Goal: Information Seeking & Learning: Check status

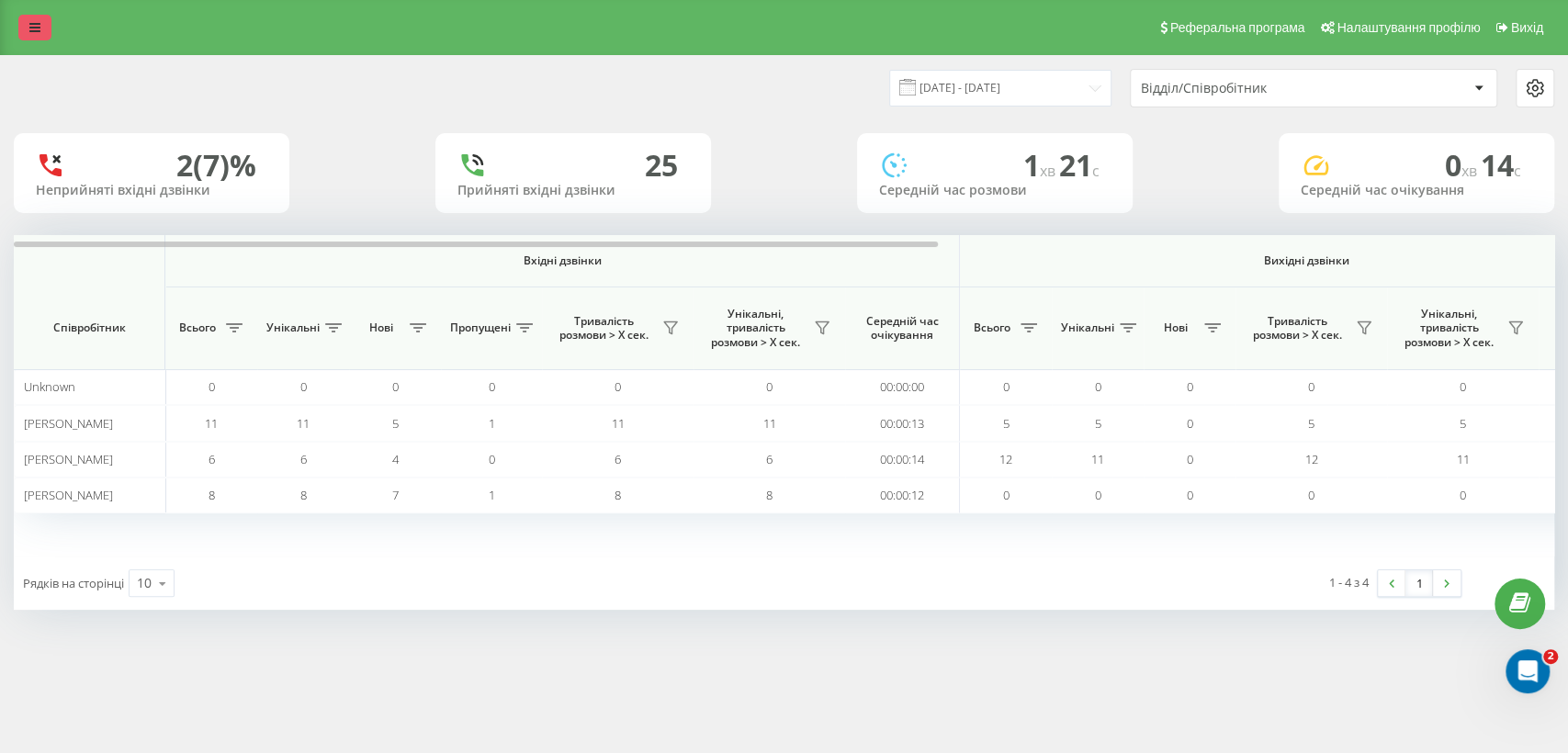
click at [34, 34] on link at bounding box center [35, 27] width 33 height 26
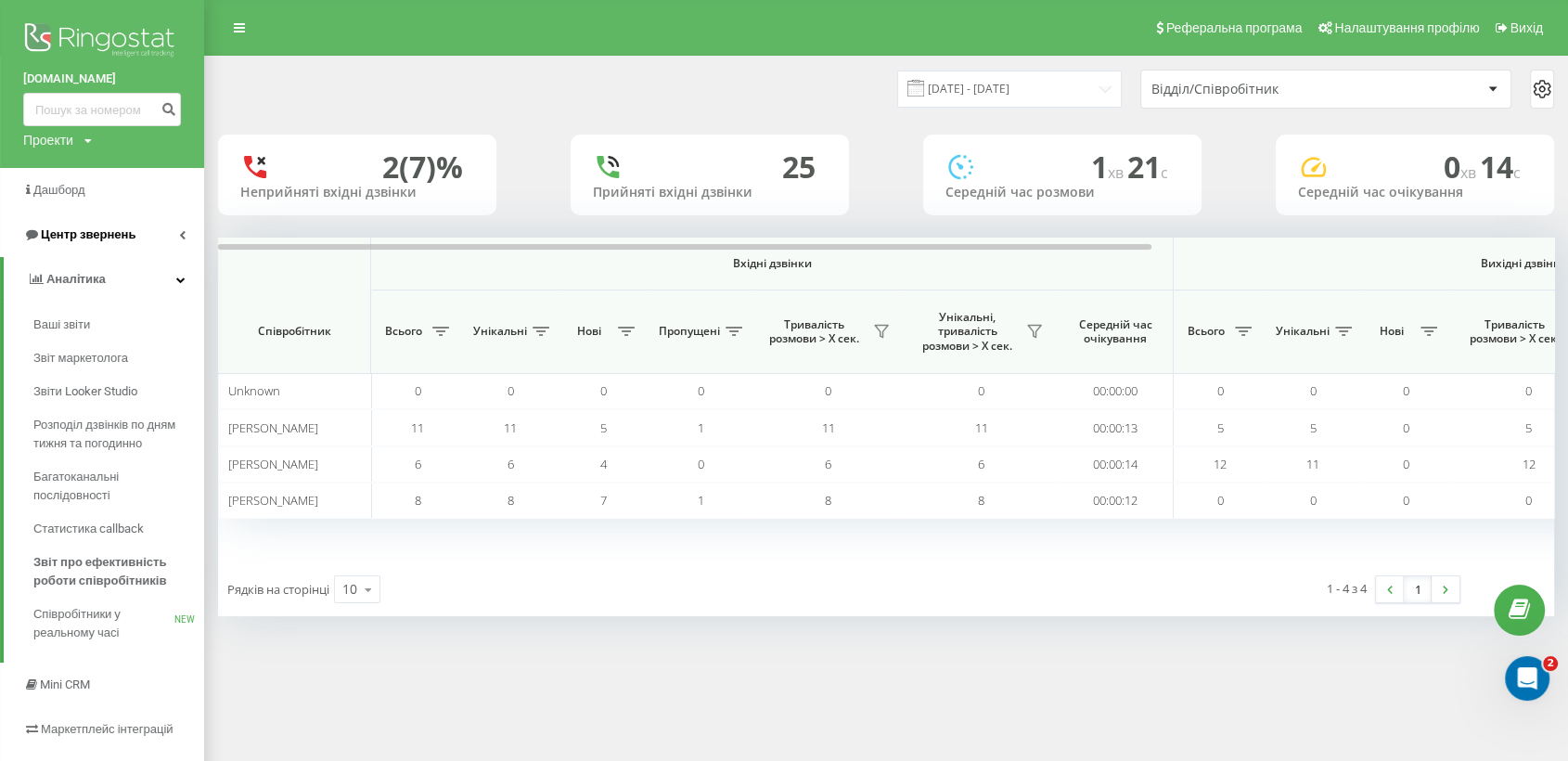
click at [117, 233] on span "Центр звернень" at bounding box center [88, 234] width 94 height 14
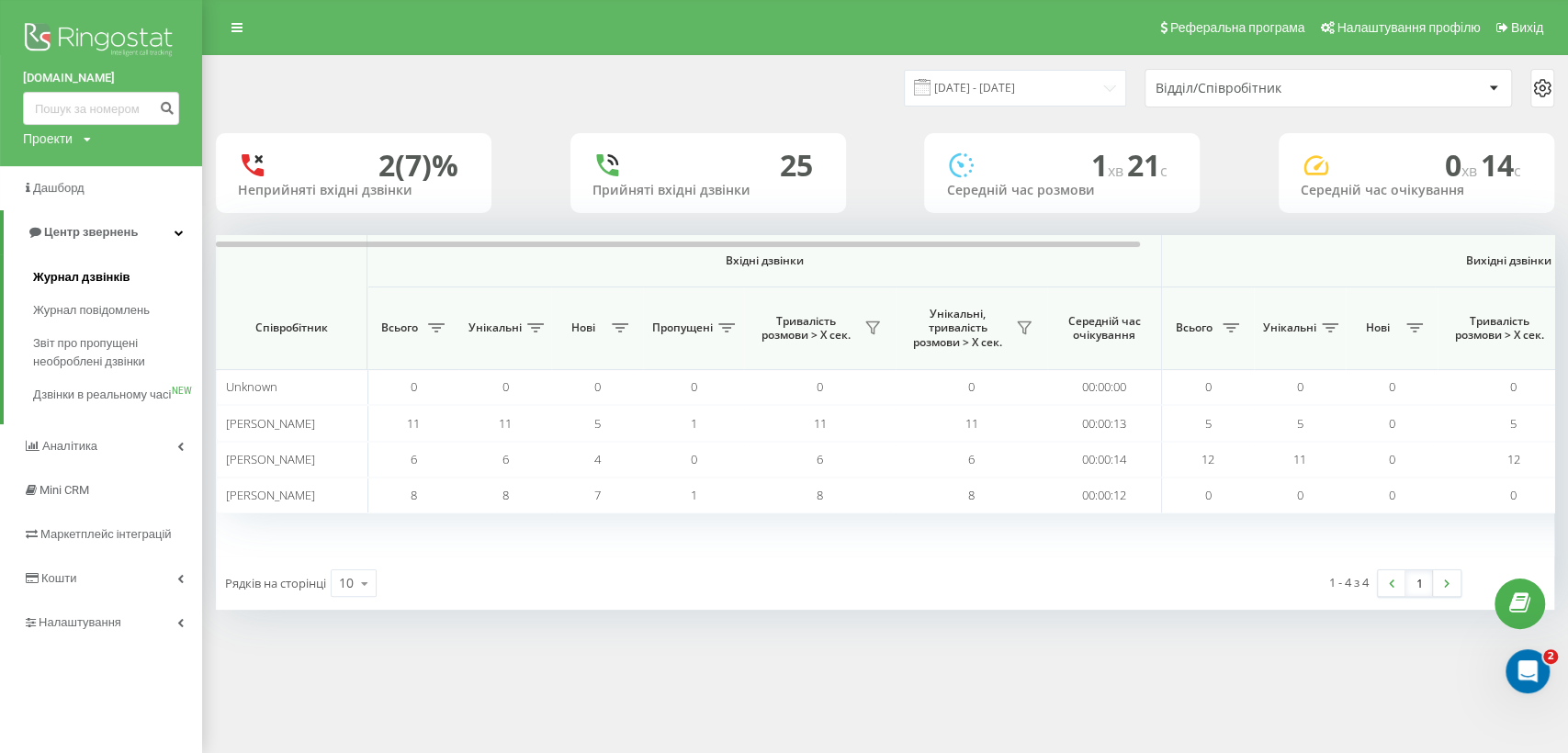
click at [120, 276] on span "Журнал дзвінків" at bounding box center [81, 277] width 97 height 18
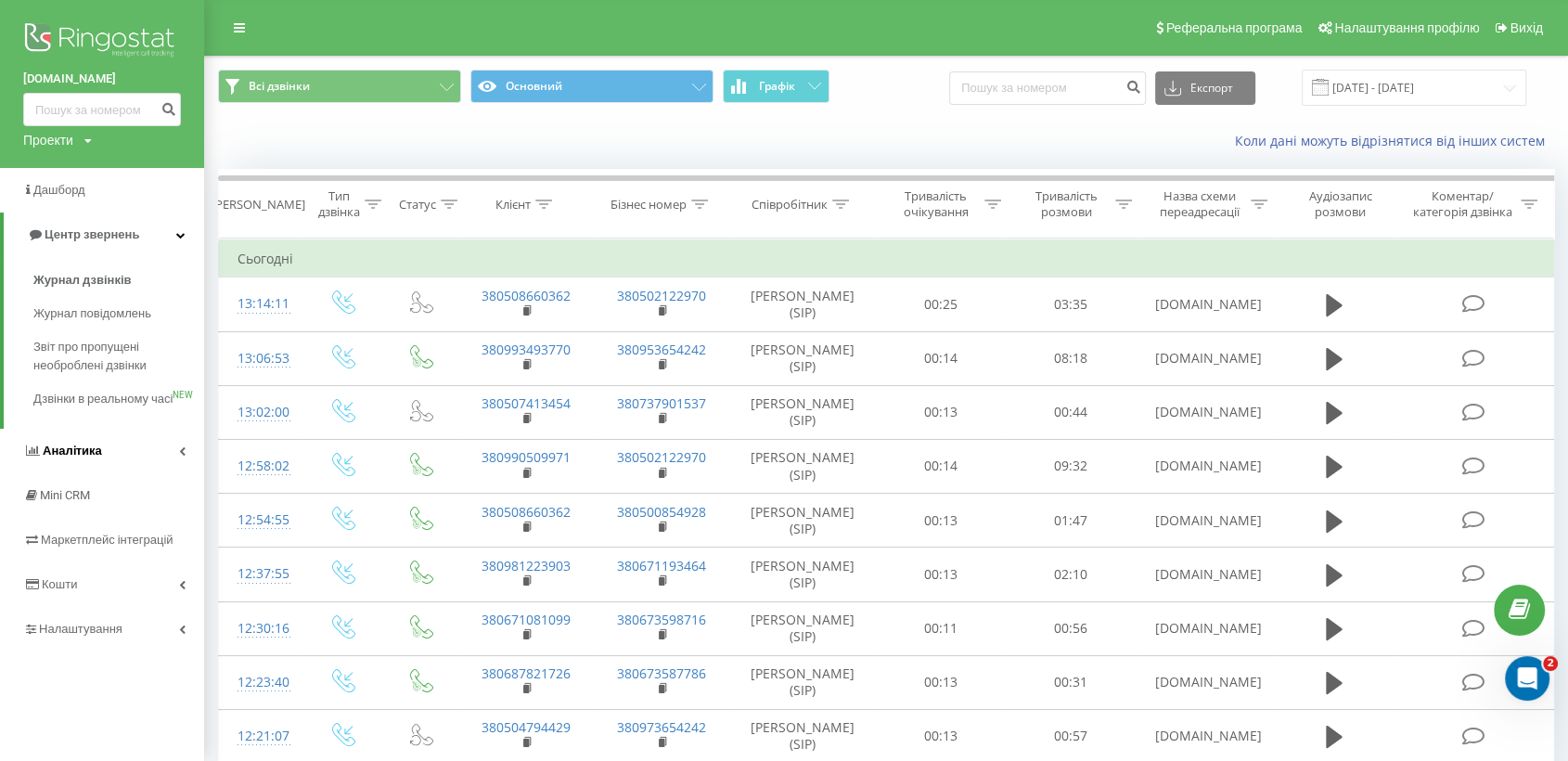
click at [89, 458] on span "Аналiтика" at bounding box center [72, 450] width 59 height 14
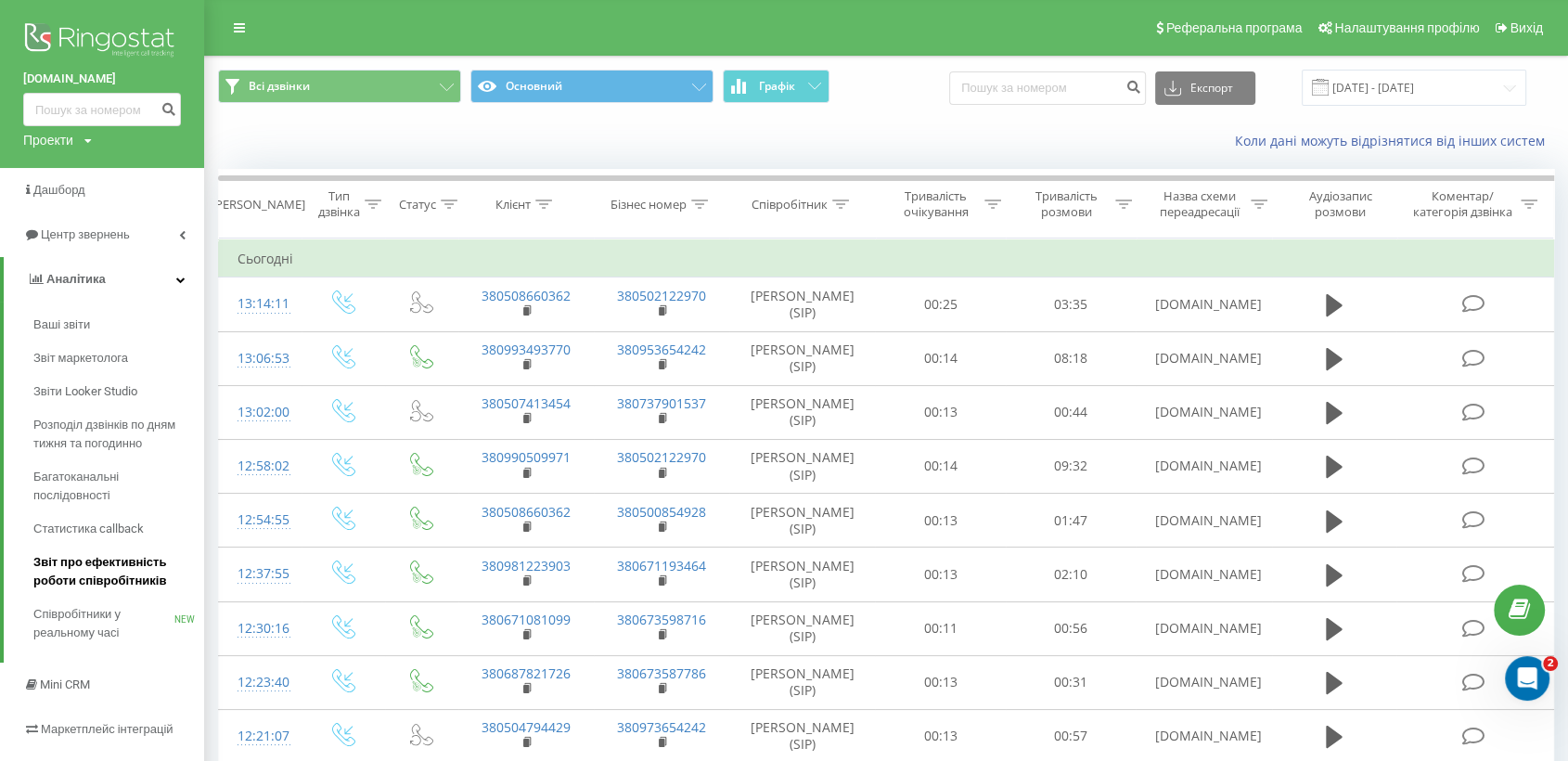
click at [127, 582] on span "Звіт про ефективність роботи співробітників" at bounding box center [114, 572] width 162 height 37
click at [123, 566] on span "Звіт про ефективність роботи співробітників" at bounding box center [114, 572] width 162 height 37
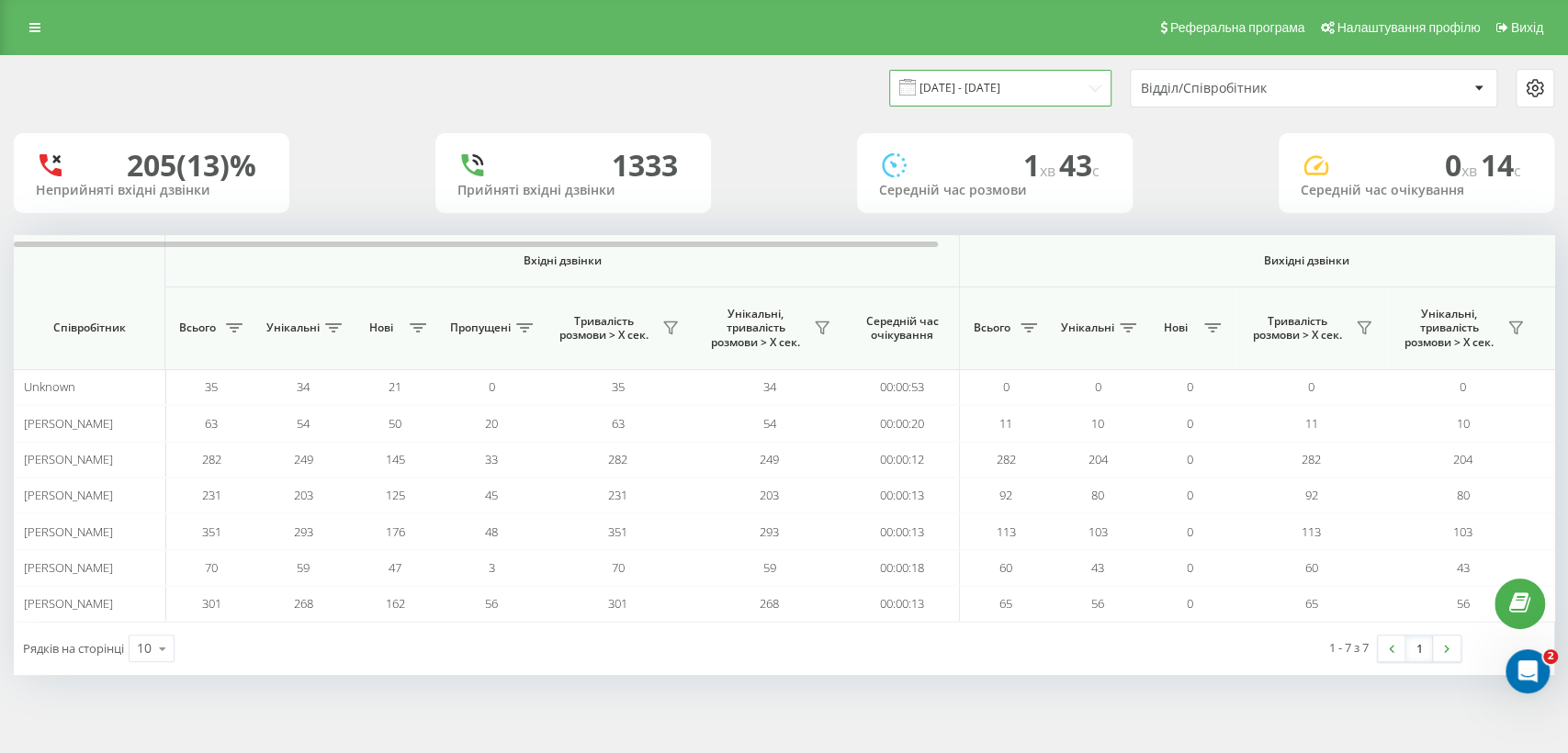
click at [1072, 87] on input "[DATE] - [DATE]" at bounding box center [999, 87] width 223 height 36
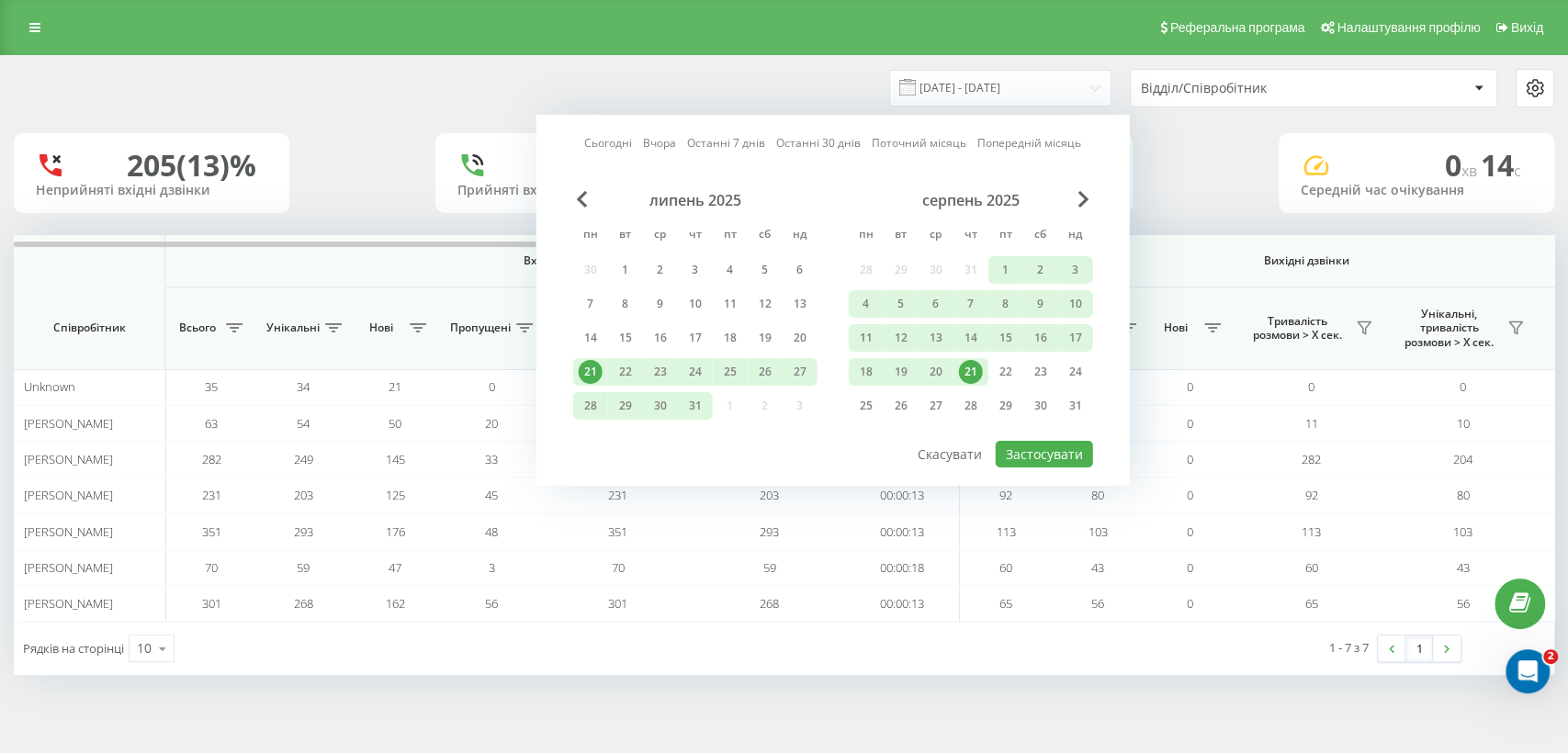
click at [970, 368] on div "21" at bounding box center [970, 372] width 24 height 24
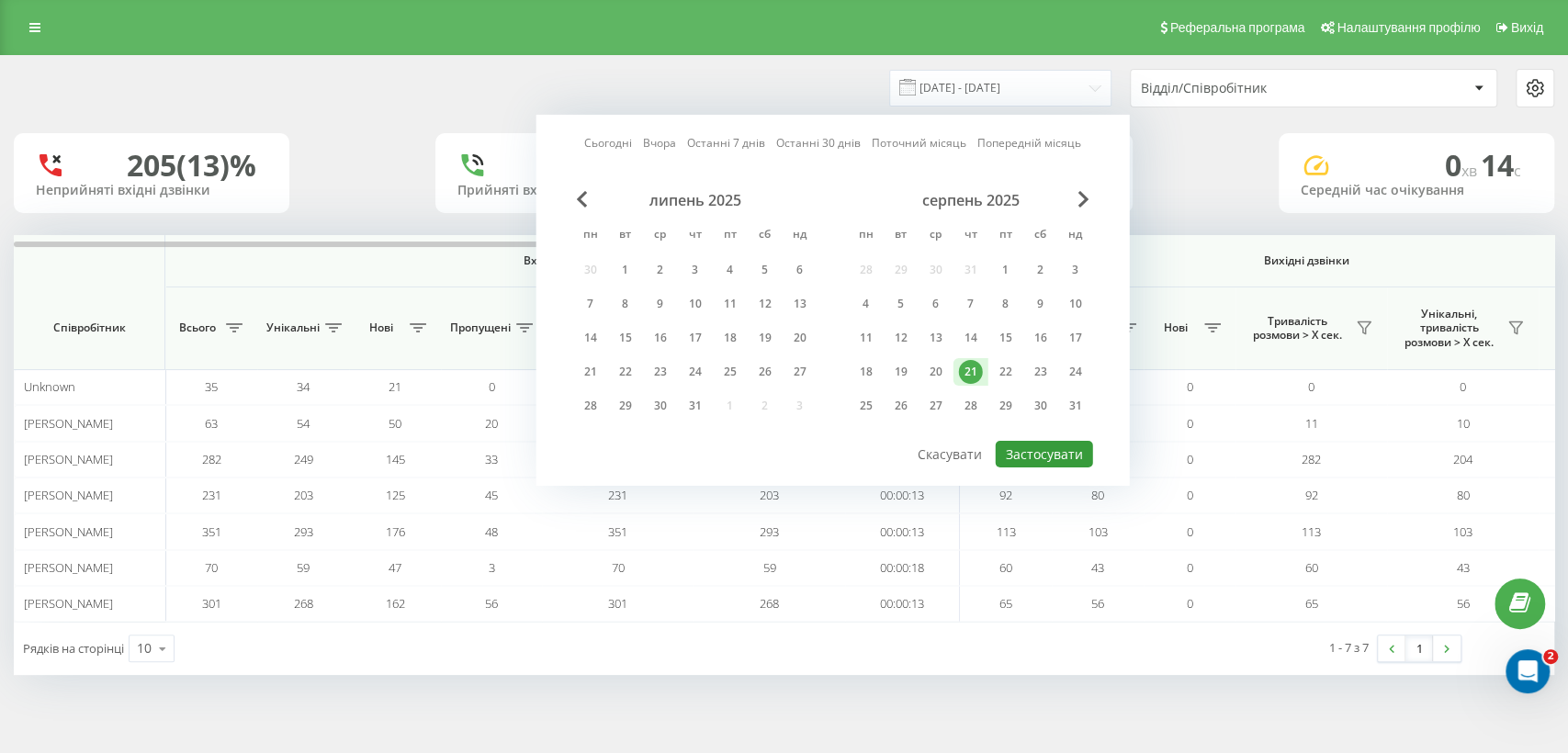
click at [1029, 449] on button "Застосувати" at bounding box center [1044, 454] width 97 height 27
type input "[DATE] - [DATE]"
